Goal: Task Accomplishment & Management: Use online tool/utility

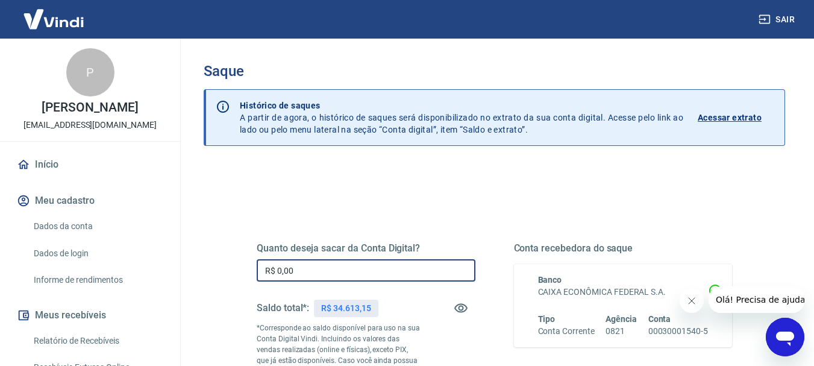
click at [345, 266] on input "R$ 0,00" at bounding box center [366, 270] width 219 height 22
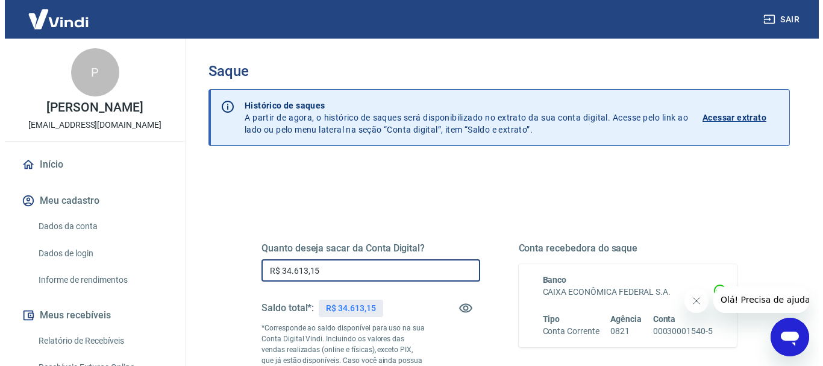
scroll to position [121, 0]
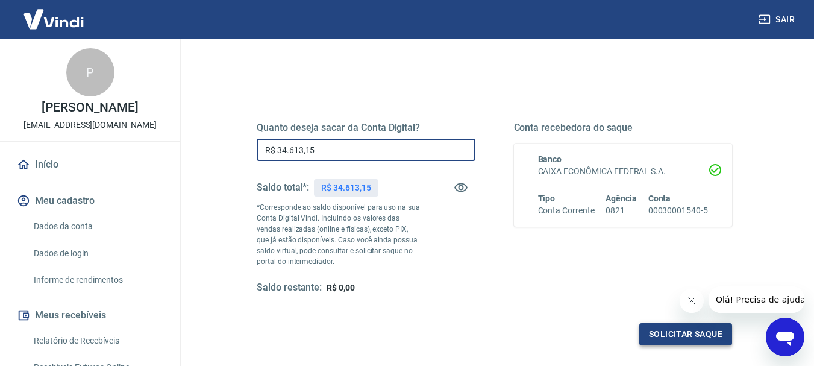
type input "R$ 34.613,15"
click at [676, 329] on button "Solicitar saque" at bounding box center [685, 334] width 93 height 22
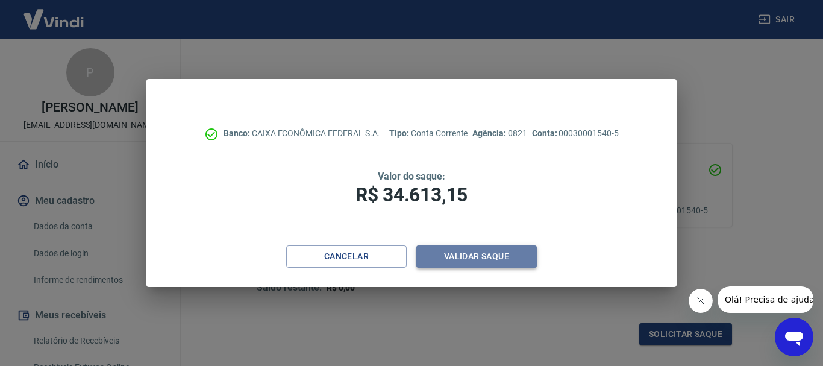
click at [467, 249] on button "Validar saque" at bounding box center [476, 256] width 121 height 22
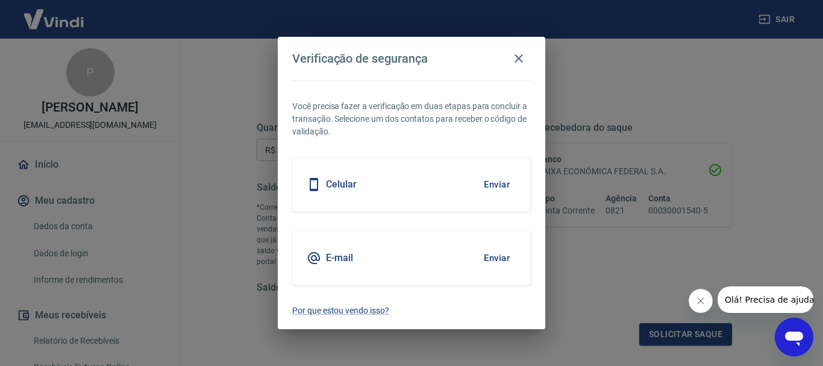
click at [493, 256] on button "Enviar" at bounding box center [496, 257] width 39 height 25
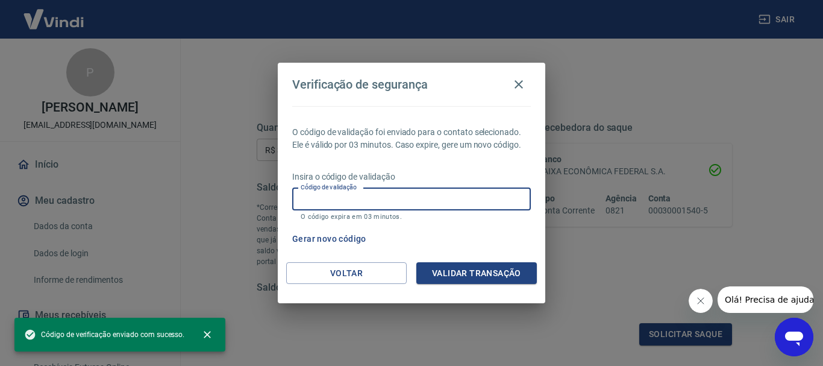
click at [358, 201] on input "Código de validação" at bounding box center [411, 199] width 239 height 22
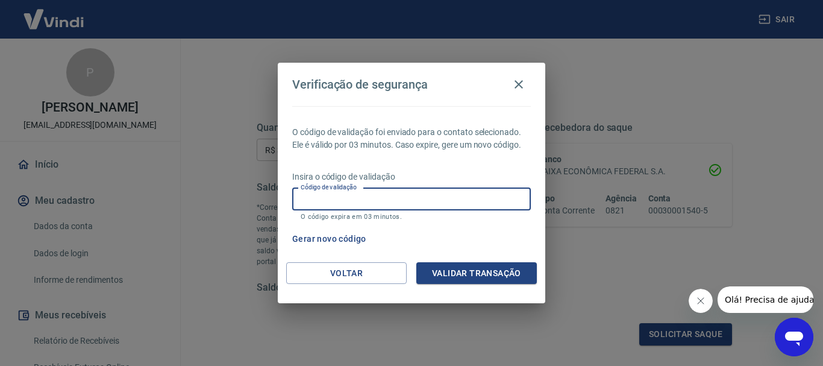
paste input "544631"
type input "544631"
click at [475, 273] on button "Validar transação" at bounding box center [476, 273] width 121 height 22
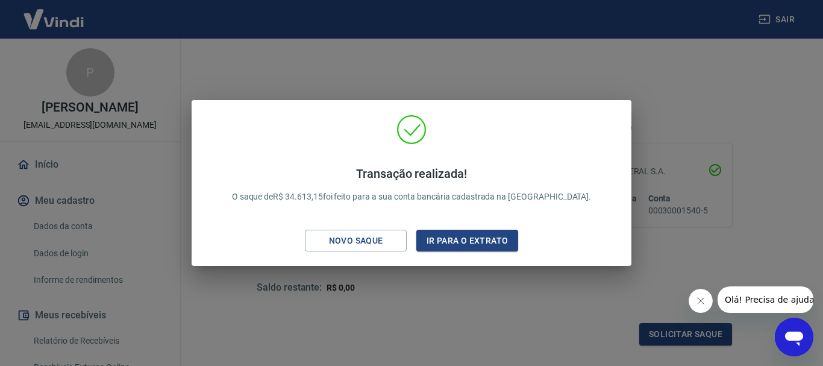
drag, startPoint x: 622, startPoint y: 121, endPoint x: 618, endPoint y: 139, distance: 18.4
click at [624, 125] on div "Transação realizada! O saque de R$ 34.613,15 foi feito para a sua conta bancári…" at bounding box center [412, 183] width 440 height 166
click at [477, 248] on button "Ir para o extrato" at bounding box center [467, 241] width 102 height 22
